Goal: Task Accomplishment & Management: Manage account settings

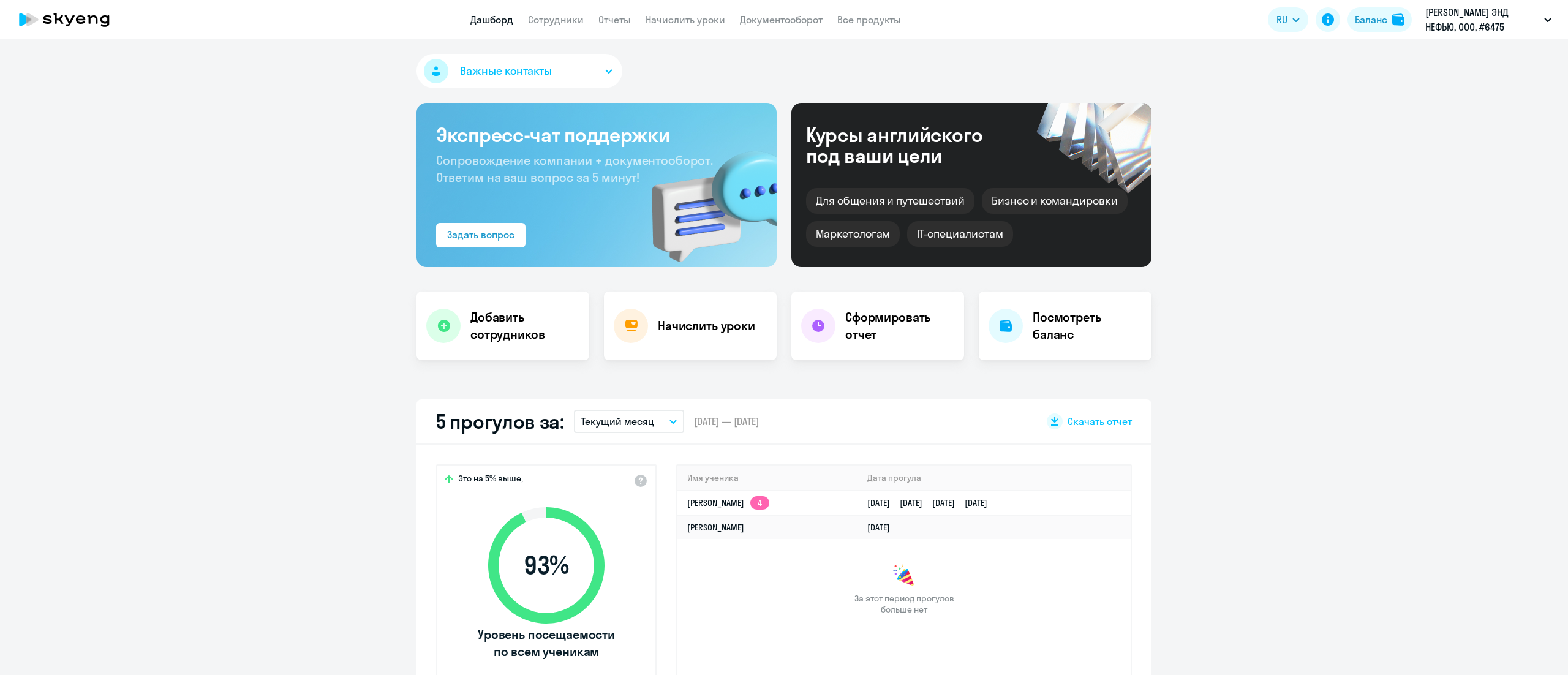
click at [549, 22] on link "Сотрудники" at bounding box center [556, 19] width 56 height 12
select select "30"
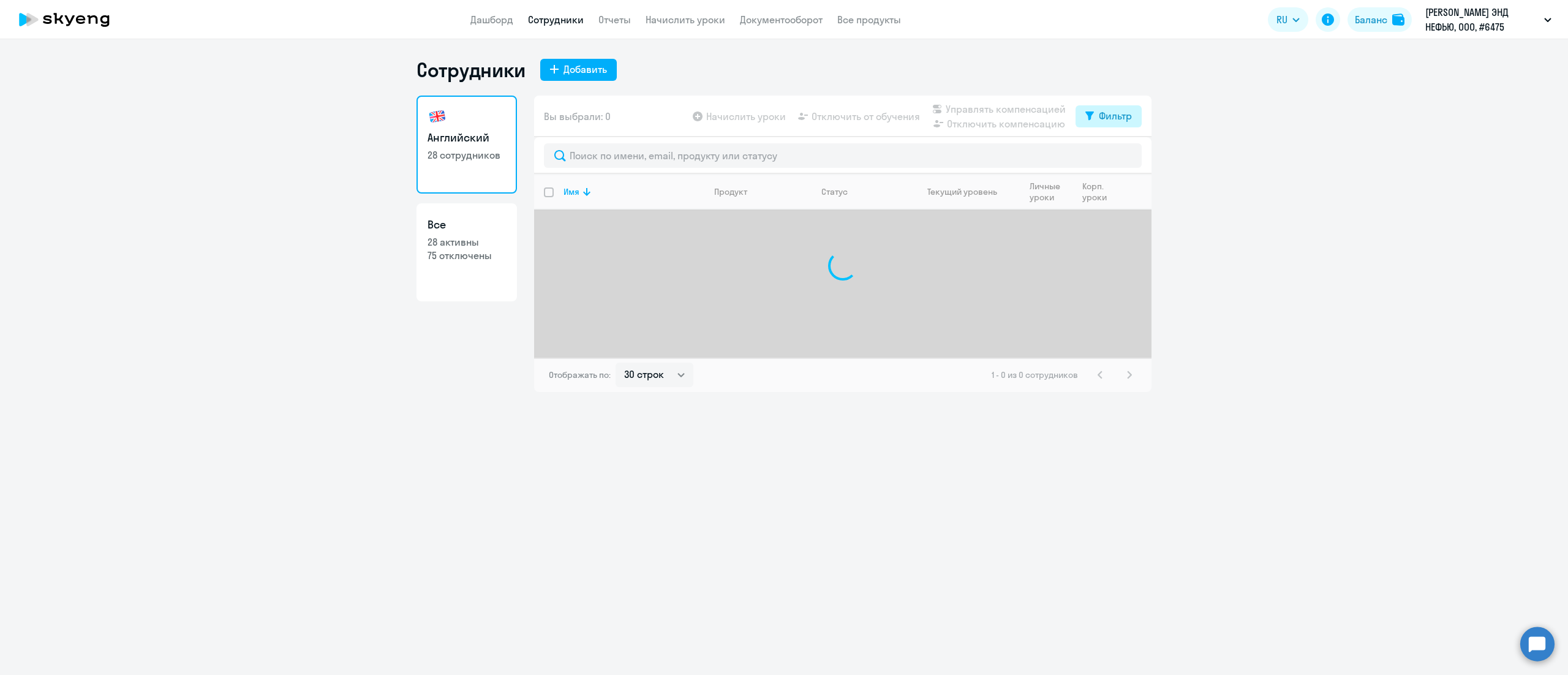
click at [1096, 121] on button "Фильтр" at bounding box center [1108, 116] width 66 height 22
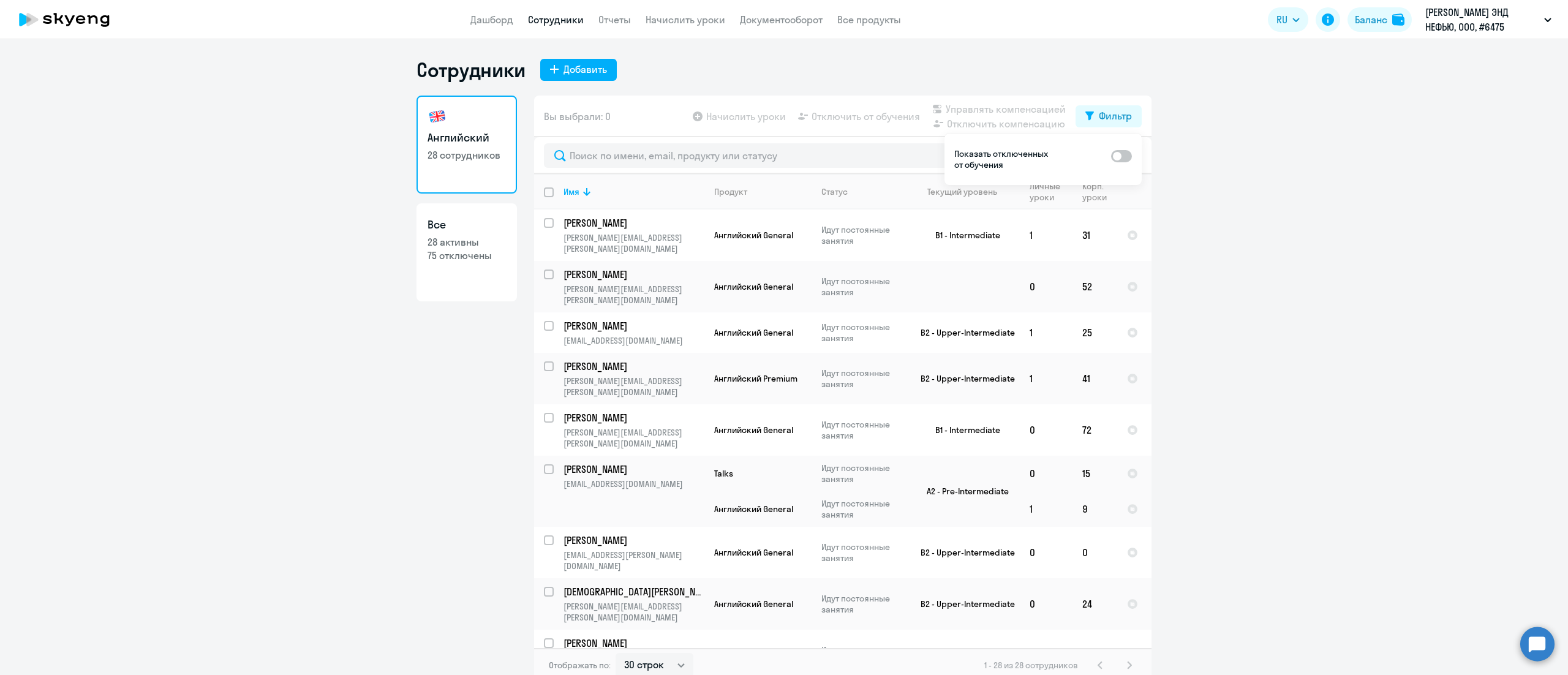
click at [1118, 153] on span at bounding box center [1121, 156] width 21 height 12
click at [1111, 155] on input "checkbox" at bounding box center [1110, 155] width 1 height 1
checkbox input "true"
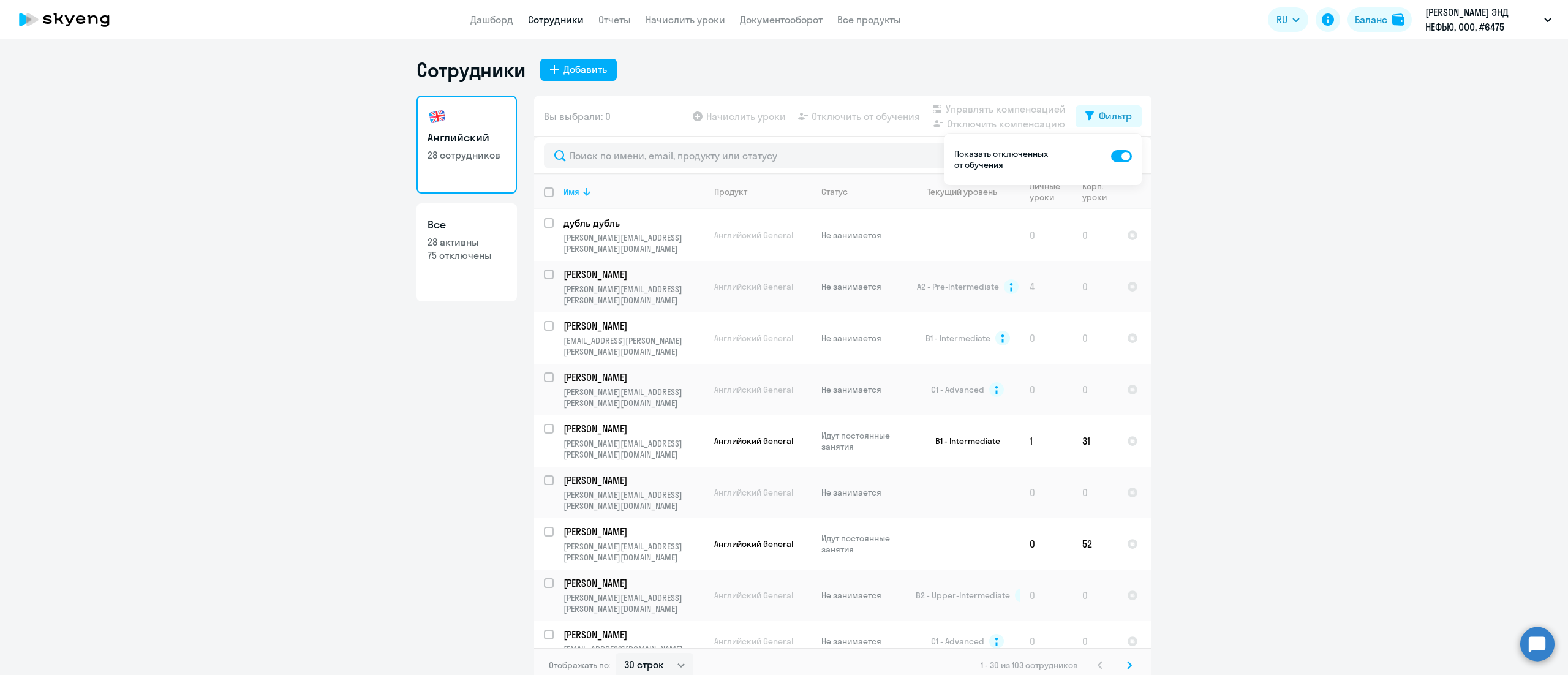
click at [579, 186] on icon at bounding box center [586, 191] width 15 height 15
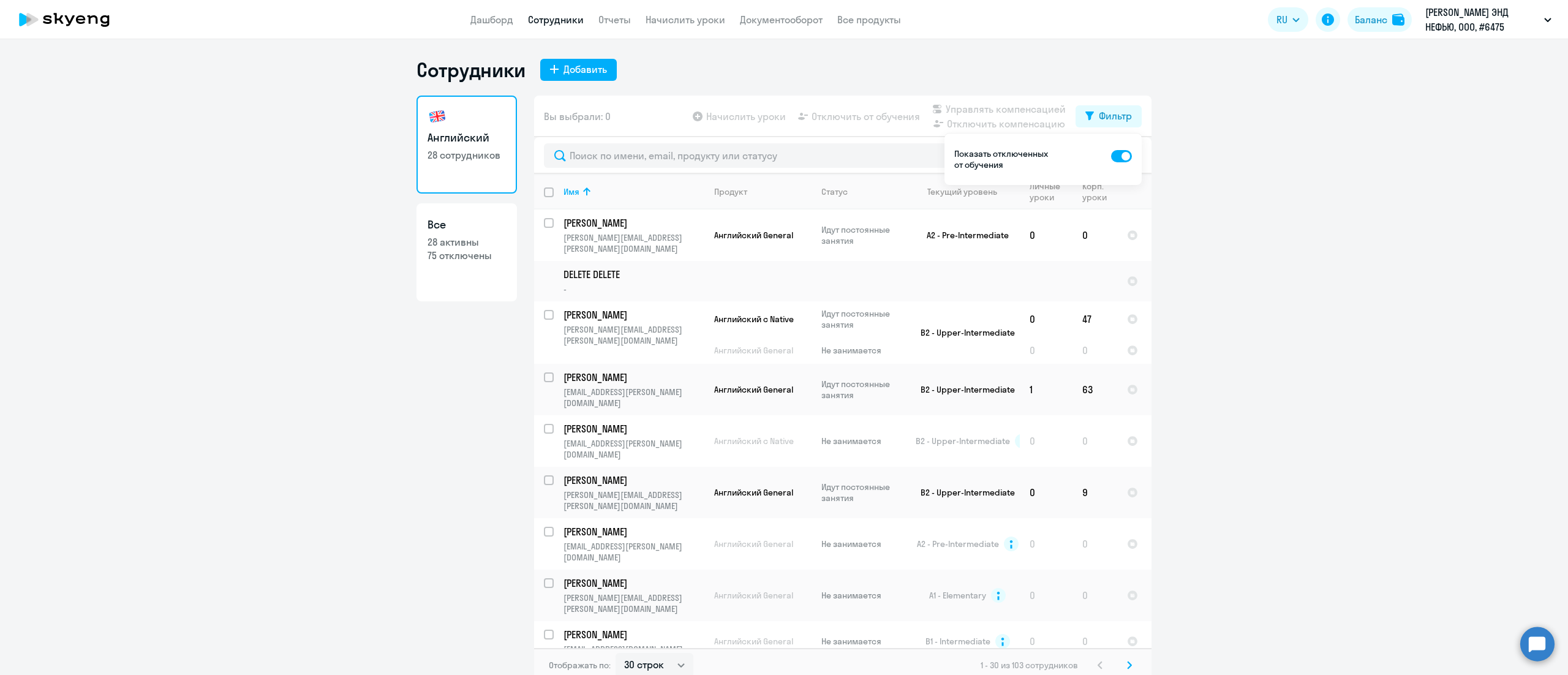
click at [1306, 274] on ng-component "Сотрудники Добавить Английский 28 сотрудников Все 28 активны 75 отключены Вы вы…" at bounding box center [784, 370] width 1568 height 624
click at [1026, 163] on p "Показать отключенных от обучения" at bounding box center [1002, 159] width 97 height 22
click at [1085, 115] on button "Фильтр" at bounding box center [1108, 116] width 66 height 22
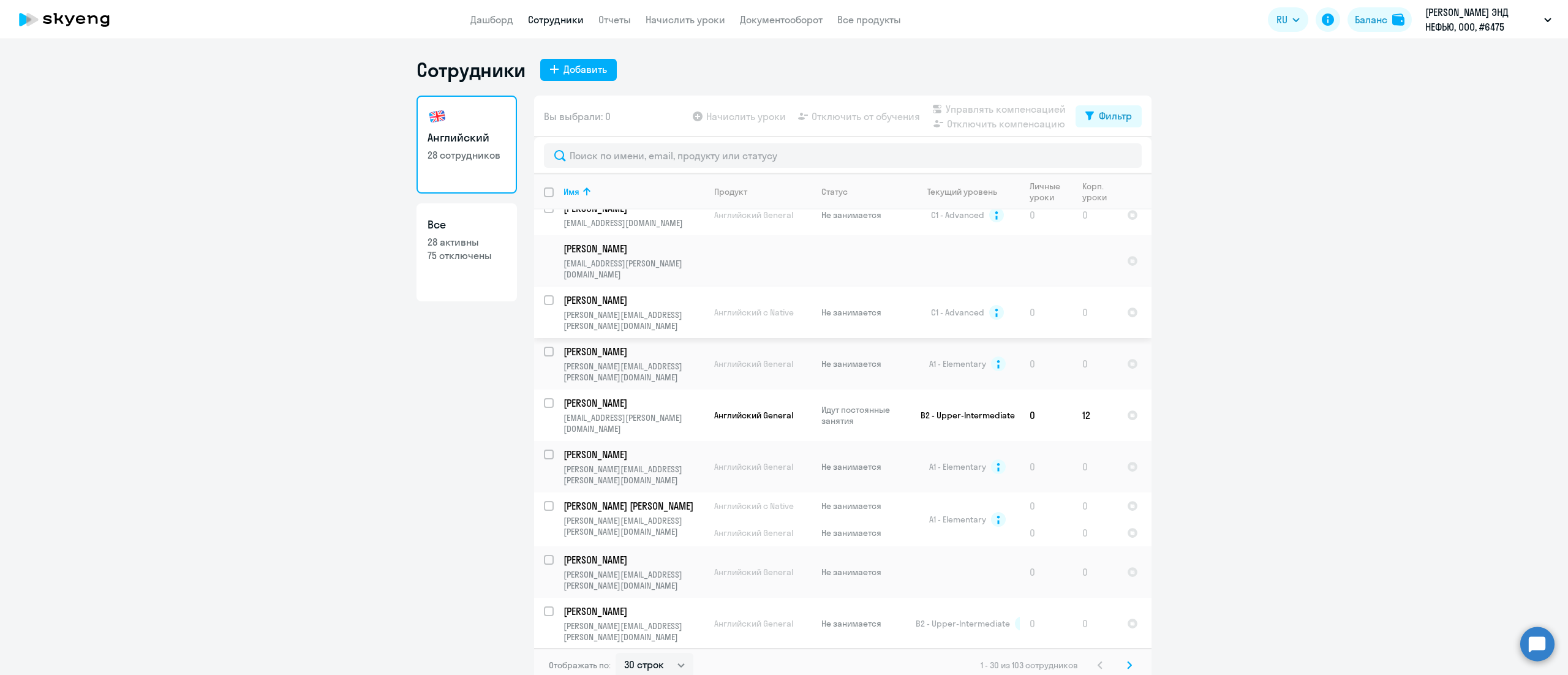
scroll to position [1004, 0]
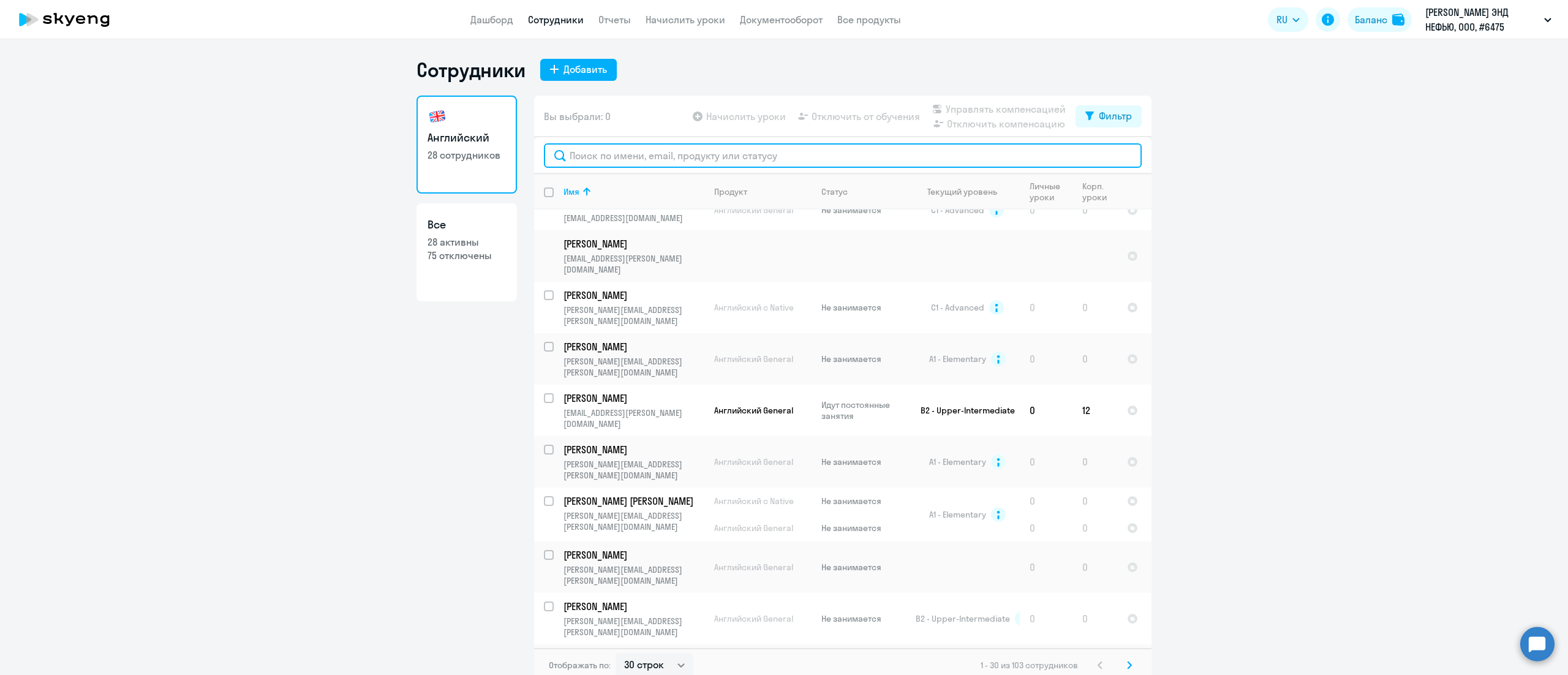
click at [701, 159] on input "text" at bounding box center [843, 155] width 598 height 24
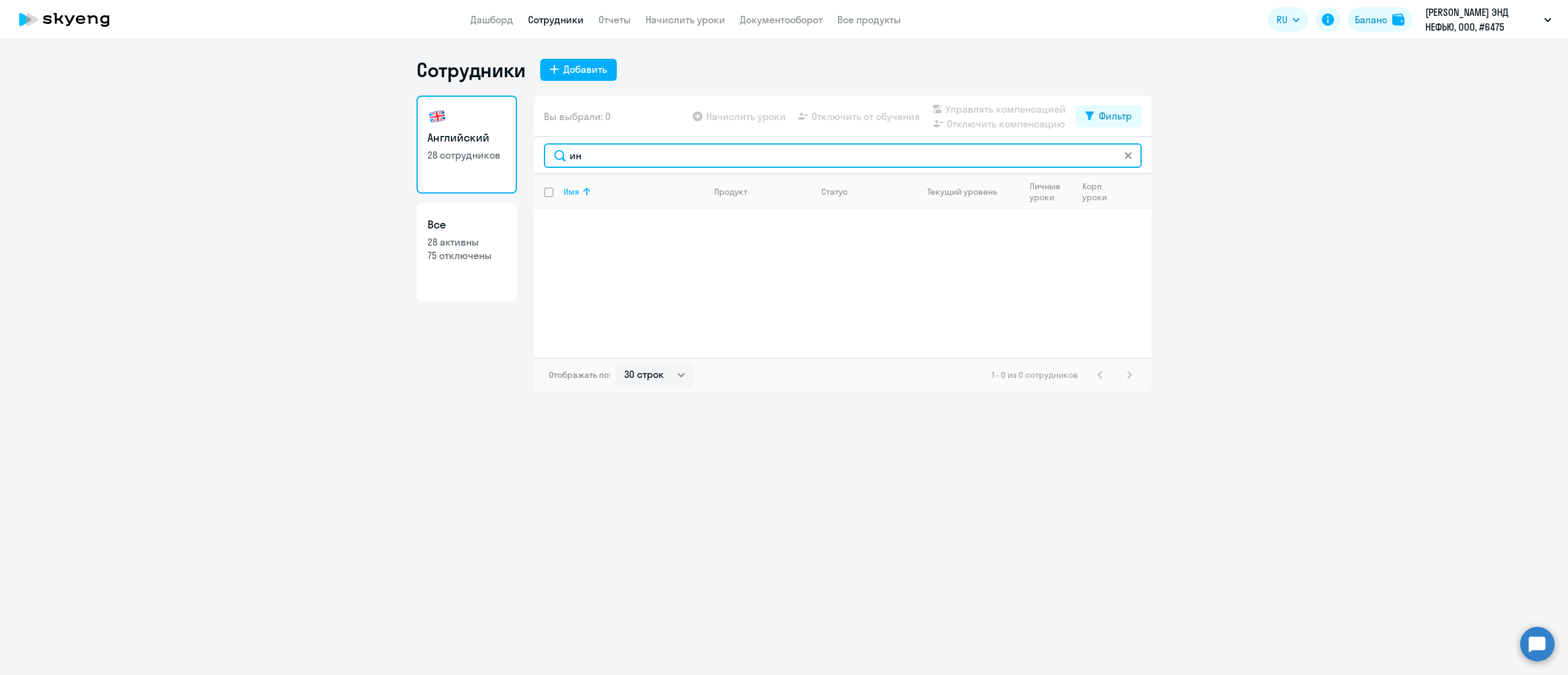
type input "и"
type input "сю"
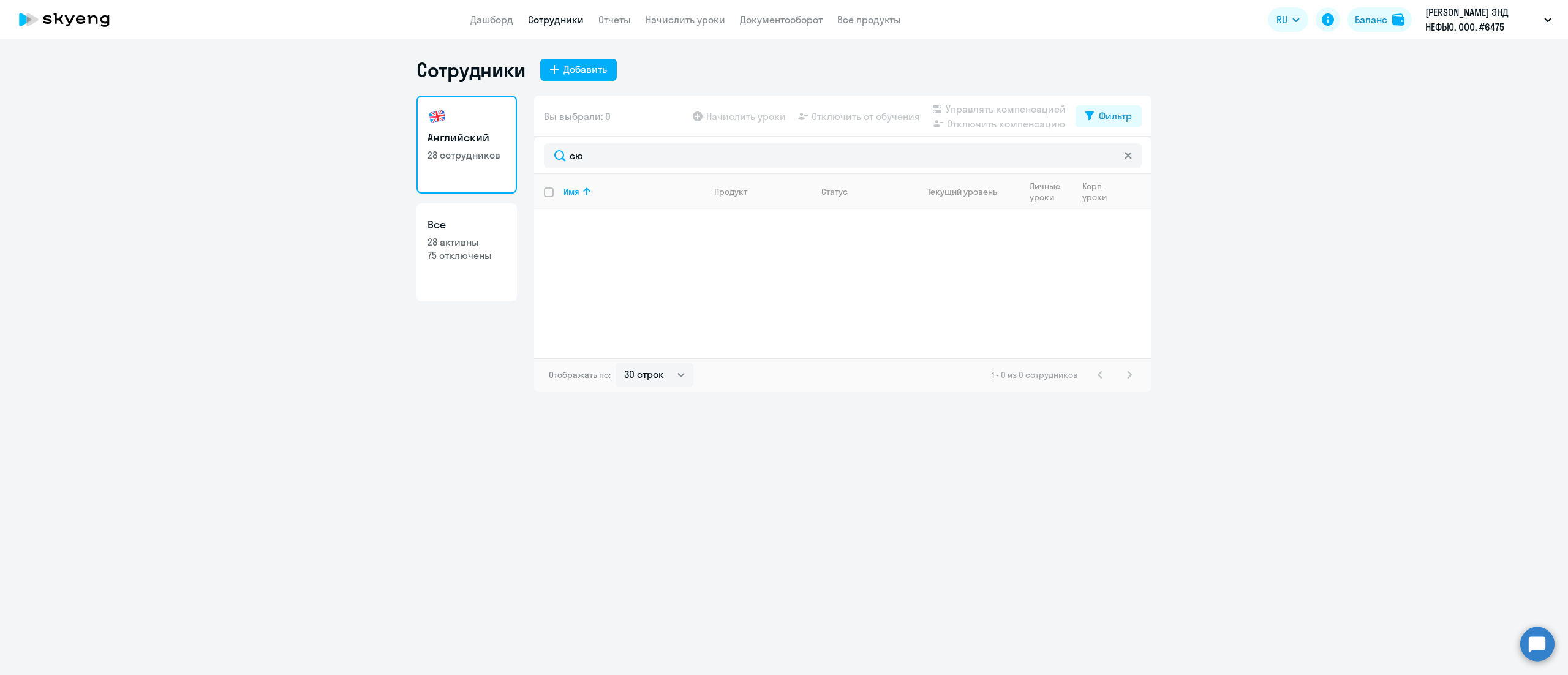
click at [442, 249] on p "75 отключены" at bounding box center [466, 255] width 78 height 13
select select "30"
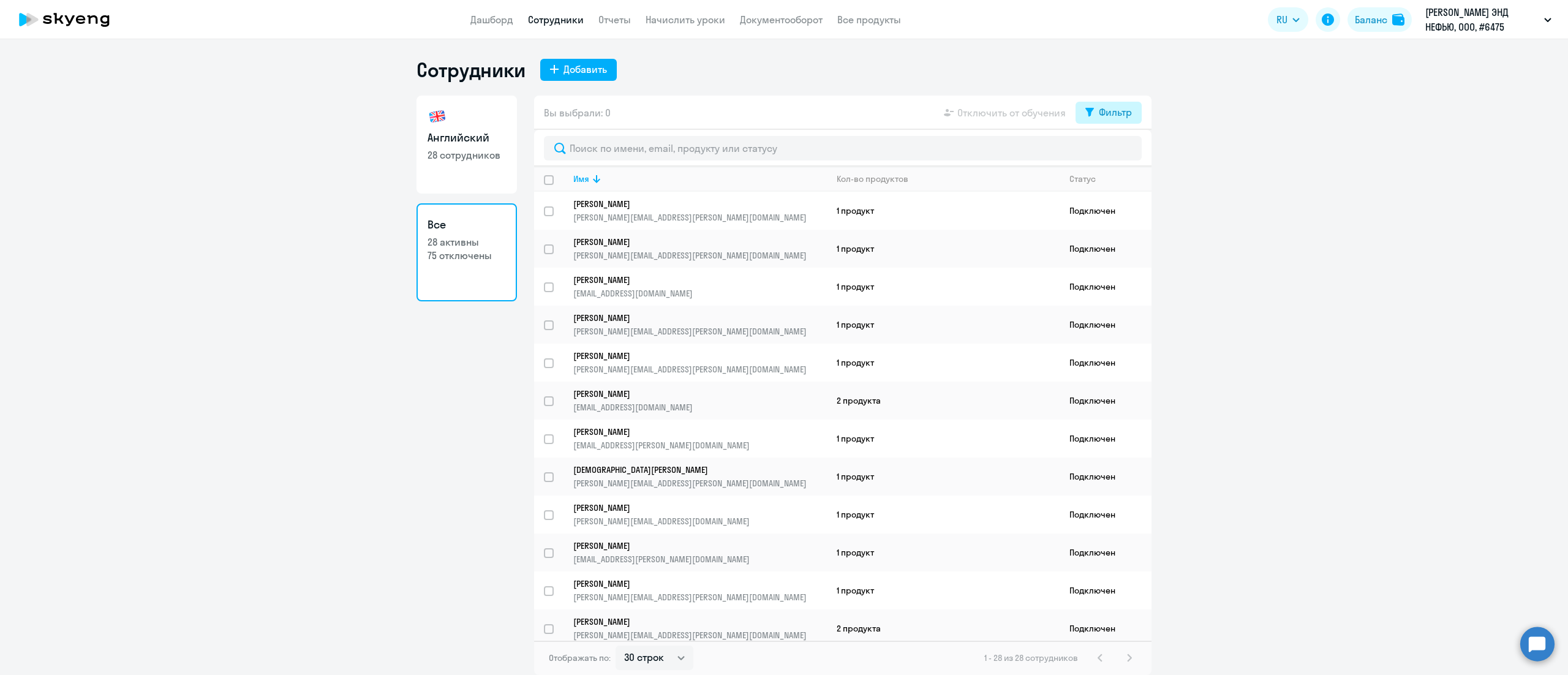
click at [1123, 119] on div "Фильтр" at bounding box center [1114, 112] width 33 height 15
click at [1122, 149] on span at bounding box center [1121, 152] width 21 height 12
click at [1111, 152] on input "checkbox" at bounding box center [1110, 152] width 1 height 1
checkbox input "true"
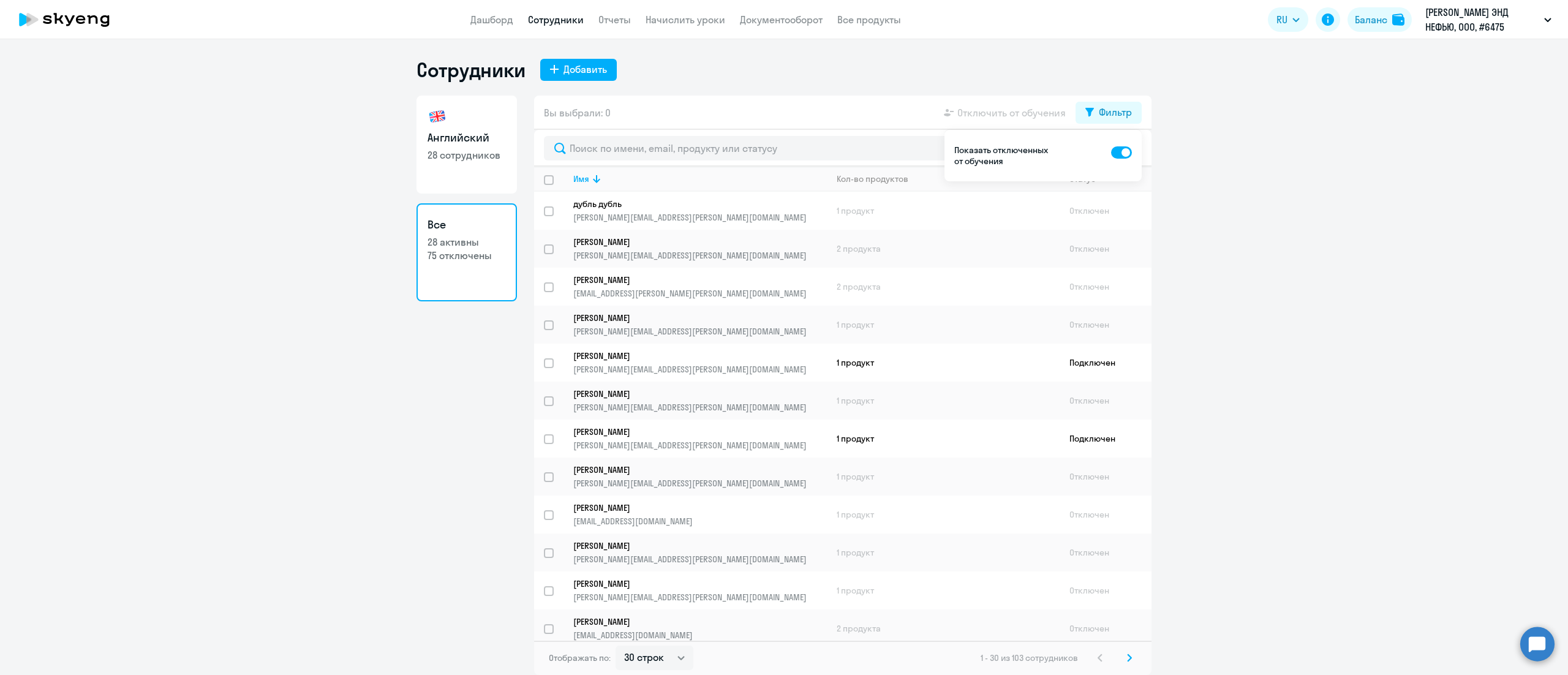
click at [1194, 210] on ng-component "Сотрудники Добавить Английский 28 сотрудников Все 28 активны 75 отключены Вы вы…" at bounding box center [784, 366] width 1568 height 617
click at [1093, 115] on icon at bounding box center [1089, 112] width 8 height 9
click at [1088, 174] on div "Статус" at bounding box center [1082, 179] width 26 height 11
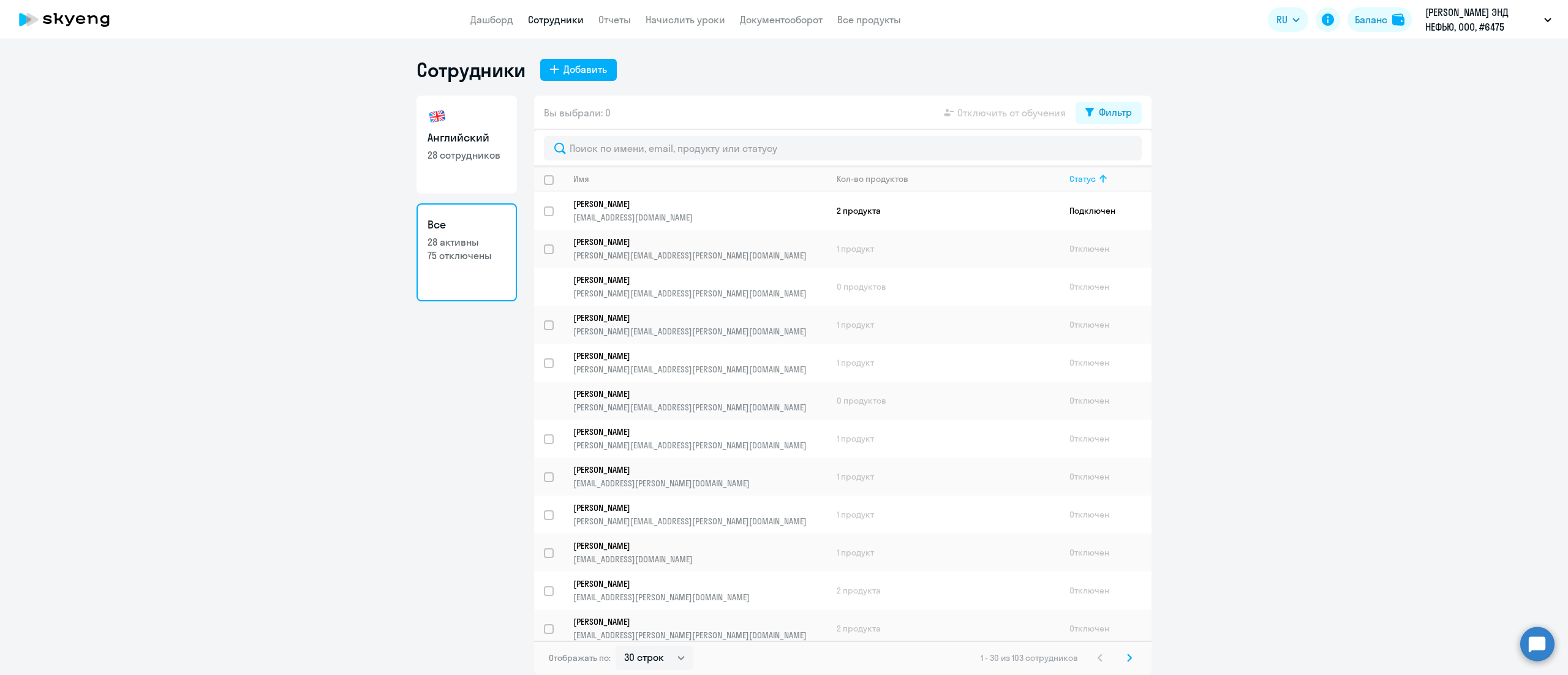
click at [1088, 174] on div "Статус" at bounding box center [1082, 179] width 26 height 11
click at [579, 178] on div "Имя" at bounding box center [581, 179] width 16 height 11
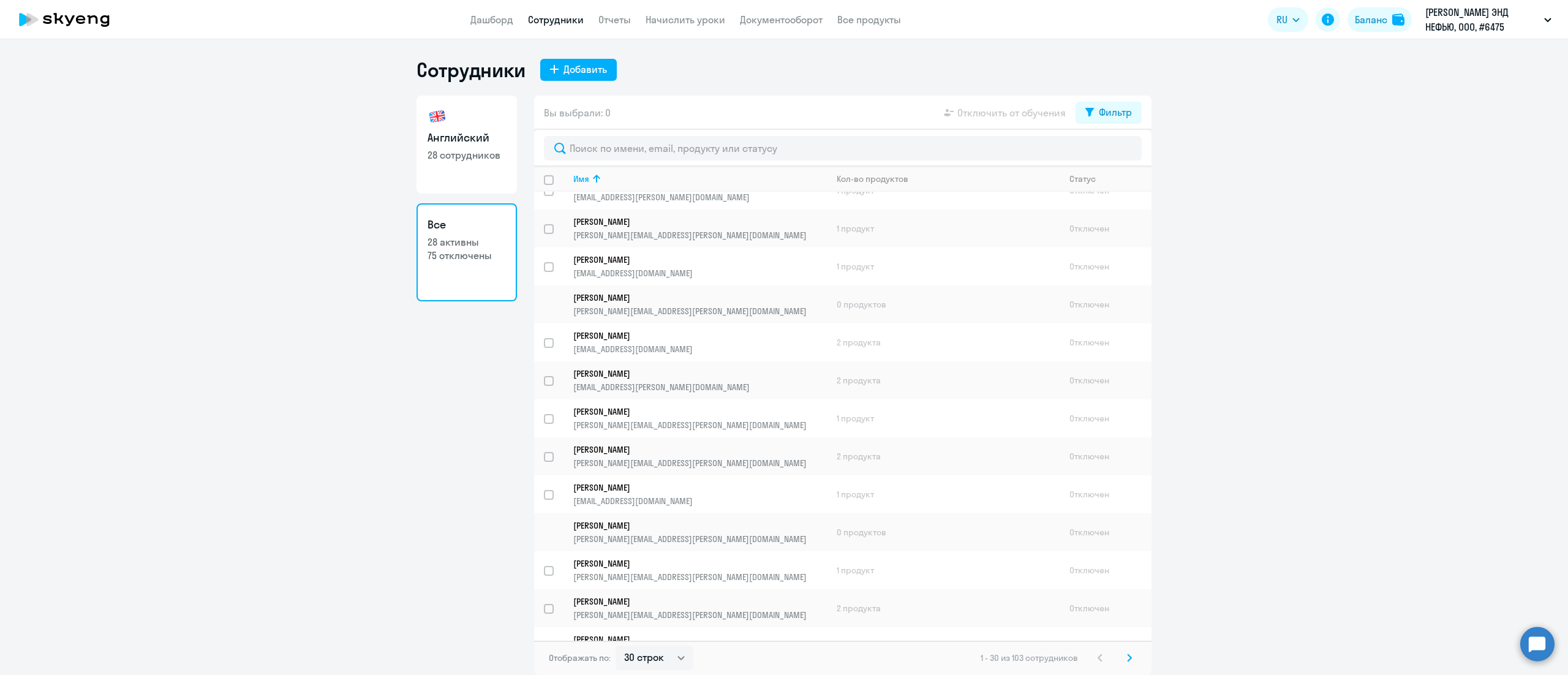
scroll to position [367, 0]
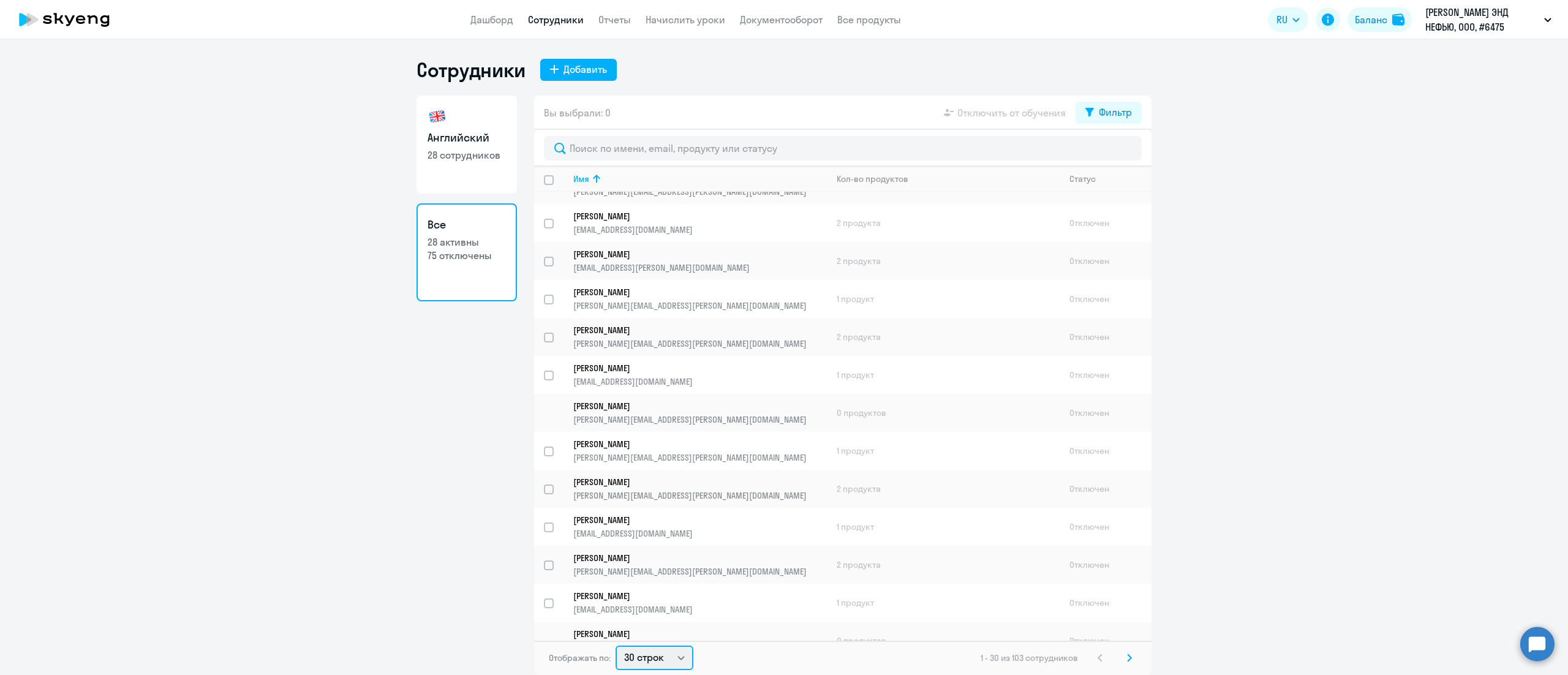
click at [660, 658] on select "30 строк 50 строк 100 строк" at bounding box center [654, 658] width 78 height 24
select select "100"
click at [615, 645] on select "30 строк 50 строк 100 строк" at bounding box center [654, 658] width 78 height 24
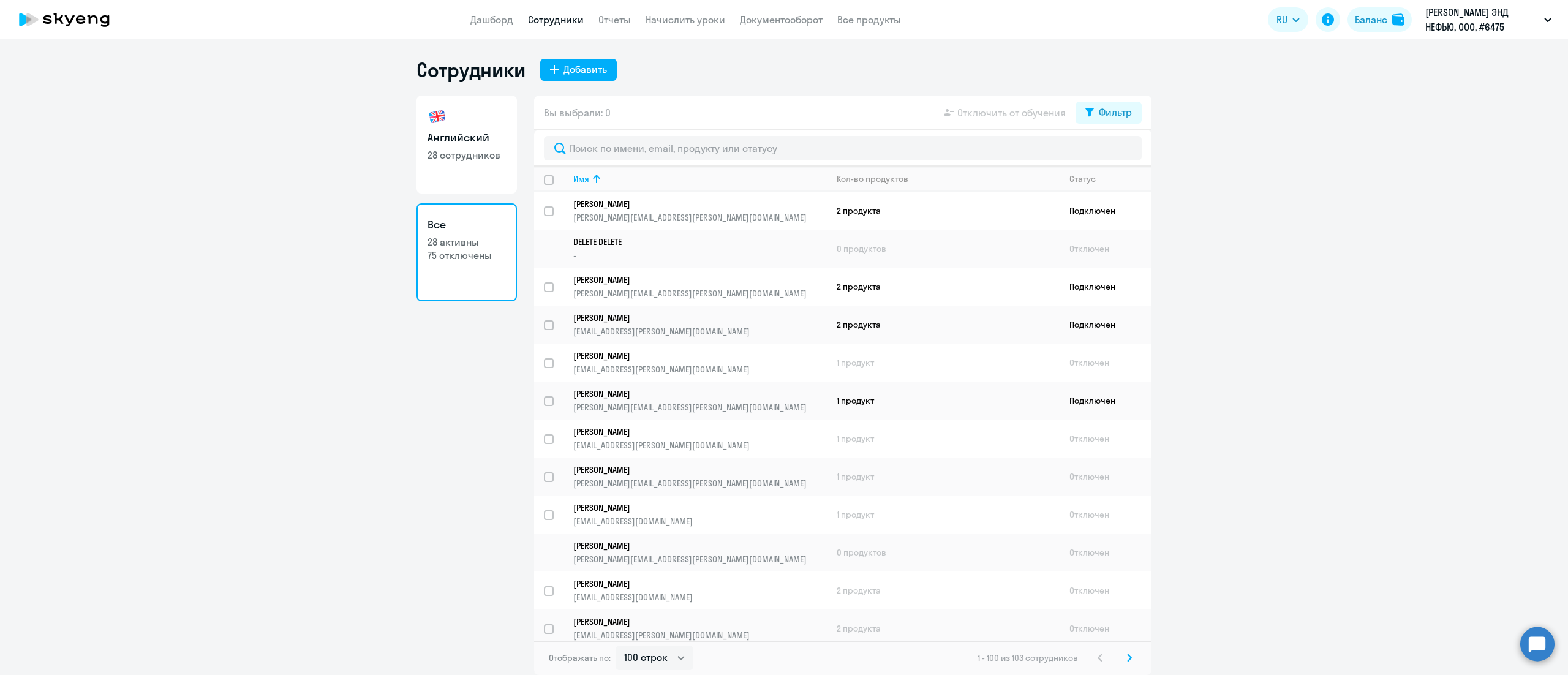
click at [400, 504] on ng-component "Сотрудники Добавить Английский 28 сотрудников Все 28 активны 75 отключены Вы вы…" at bounding box center [784, 366] width 1568 height 617
click at [593, 177] on icon at bounding box center [596, 179] width 15 height 15
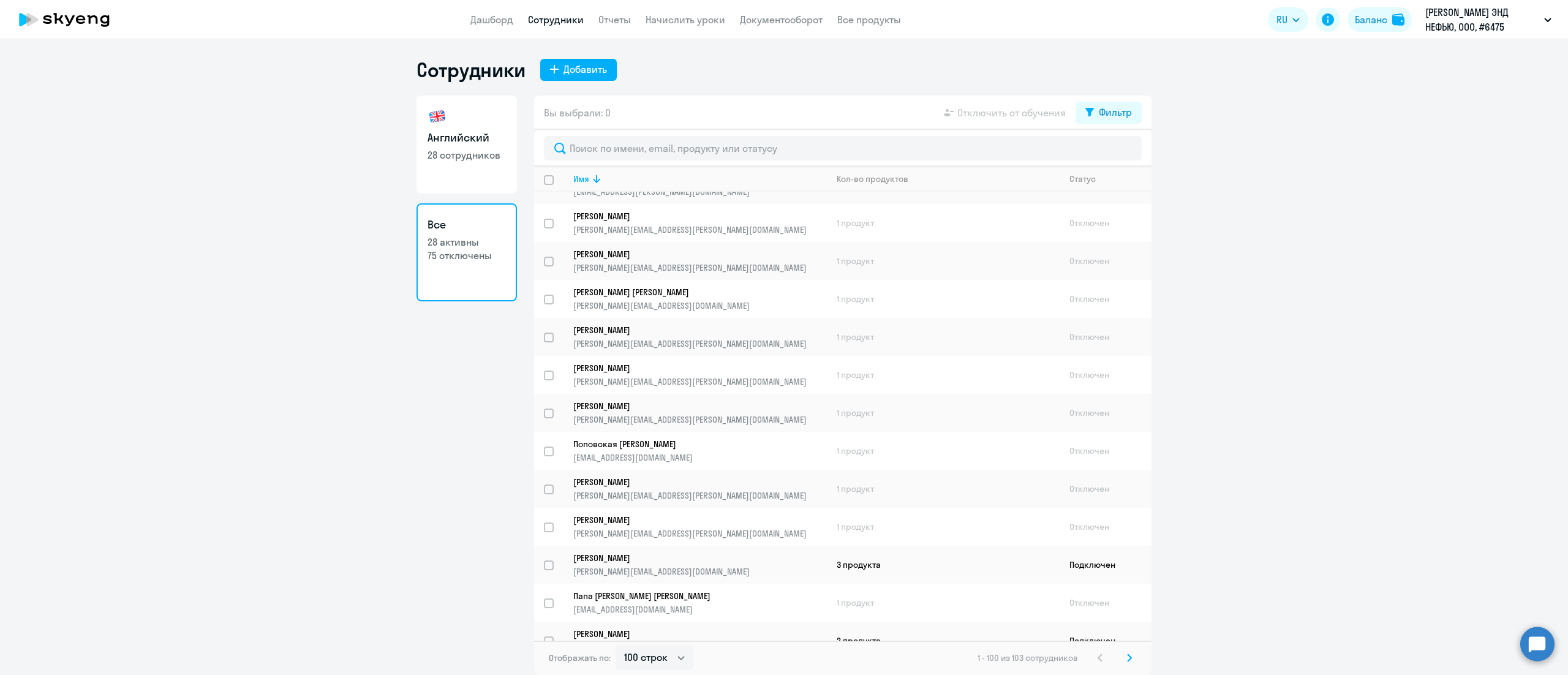
scroll to position [1102, 0]
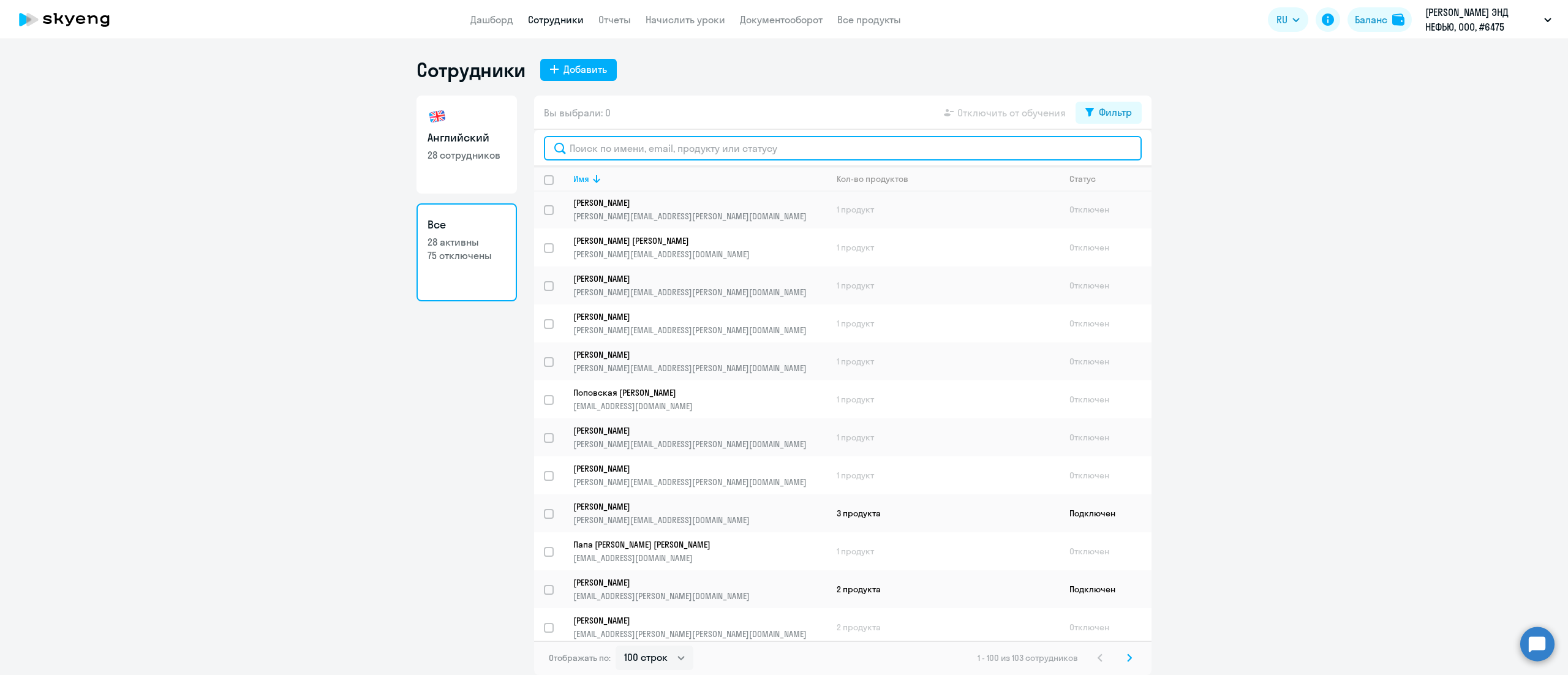
click at [690, 155] on input "text" at bounding box center [843, 148] width 598 height 24
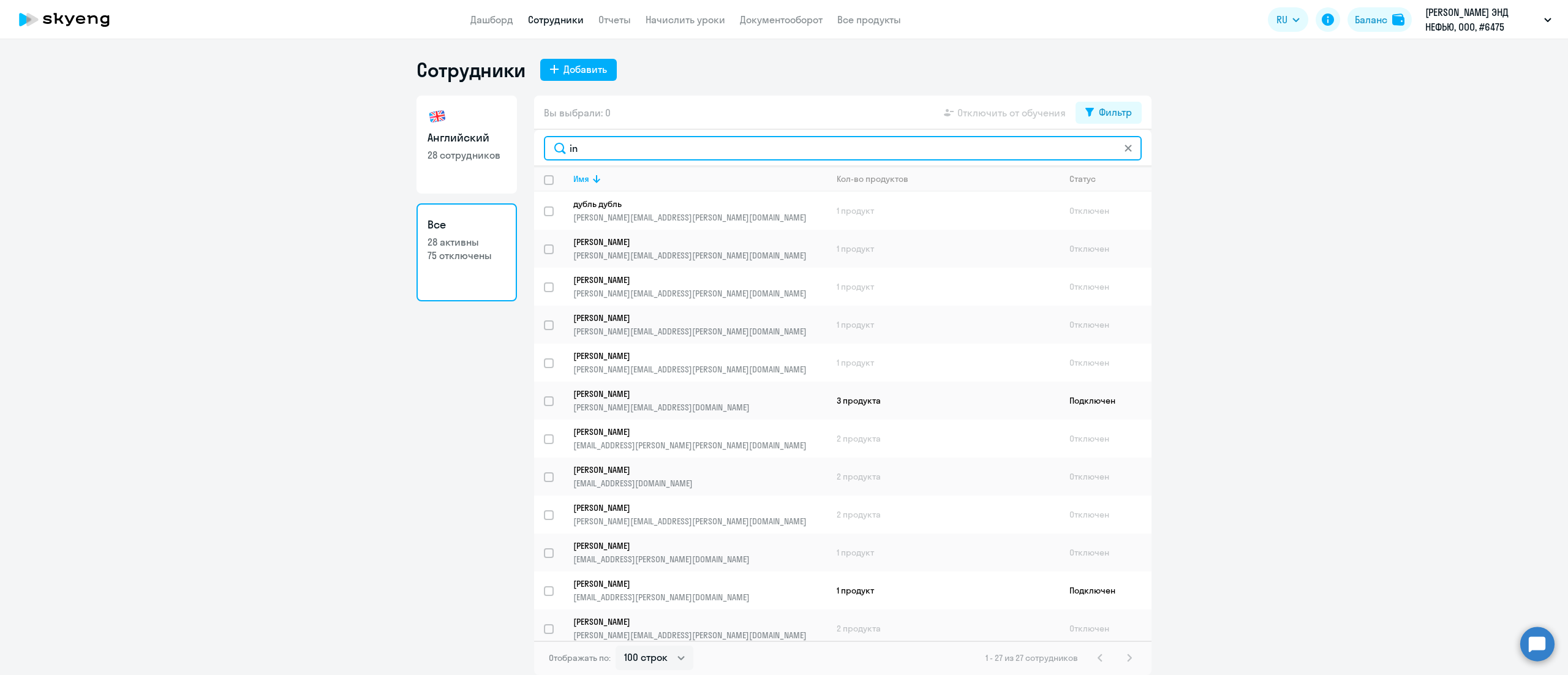
type input "inn"
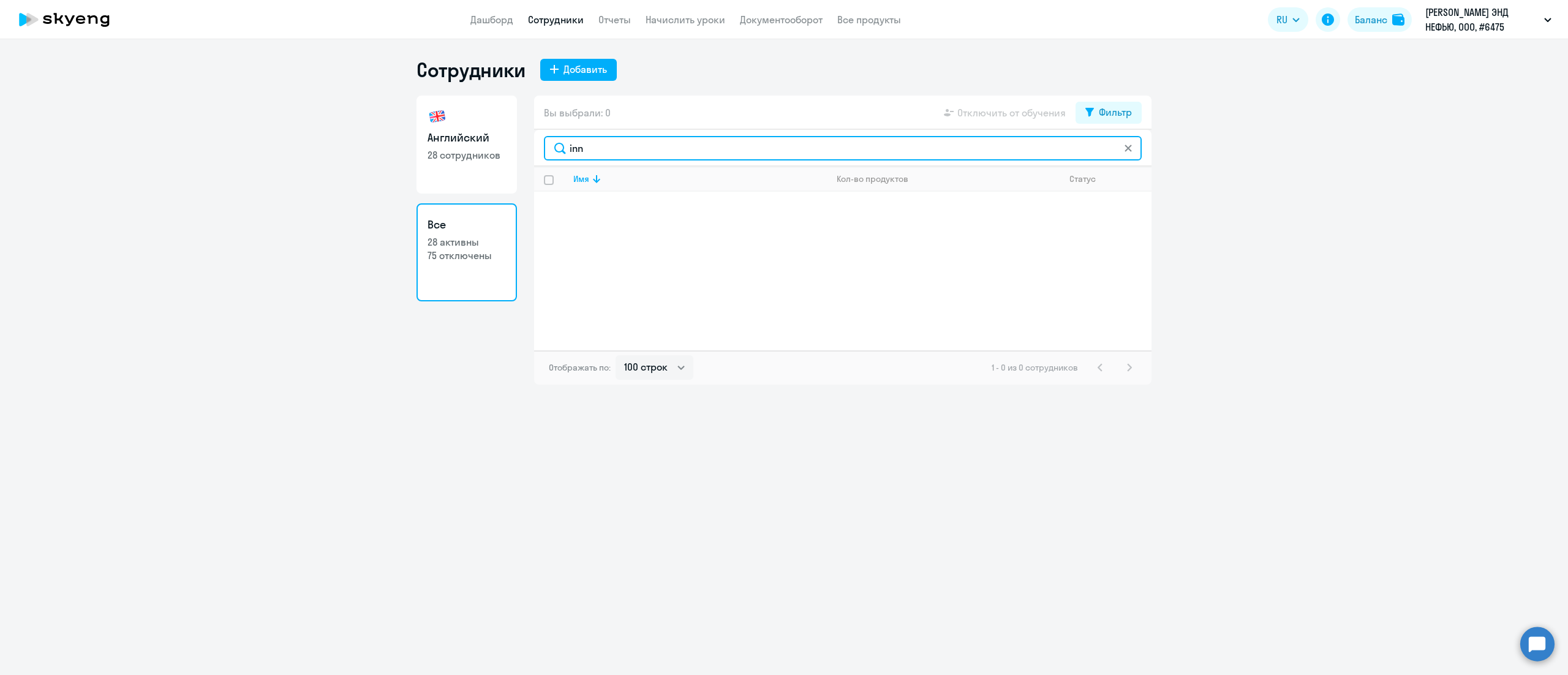
click at [692, 155] on input "inn" at bounding box center [843, 148] width 598 height 24
